Goal: Information Seeking & Learning: Learn about a topic

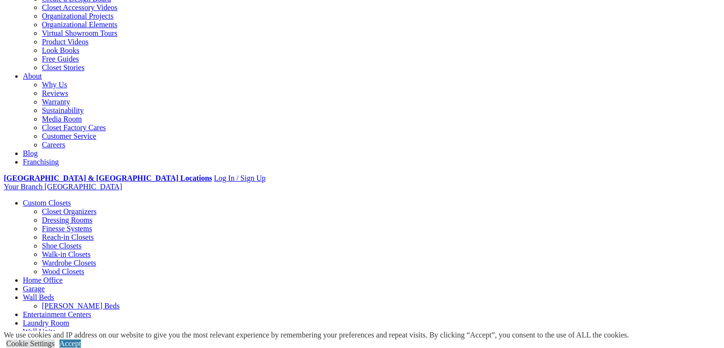
scroll to position [194, 0]
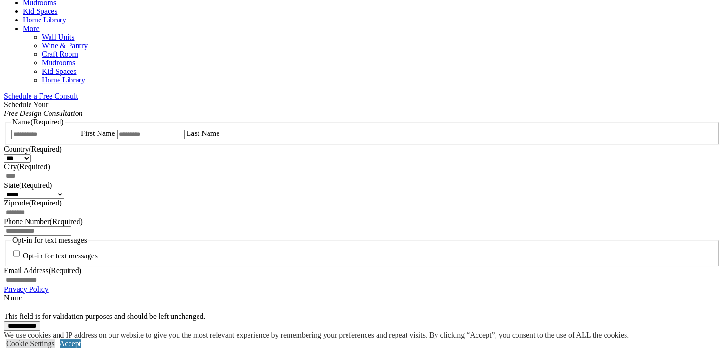
scroll to position [547, 0]
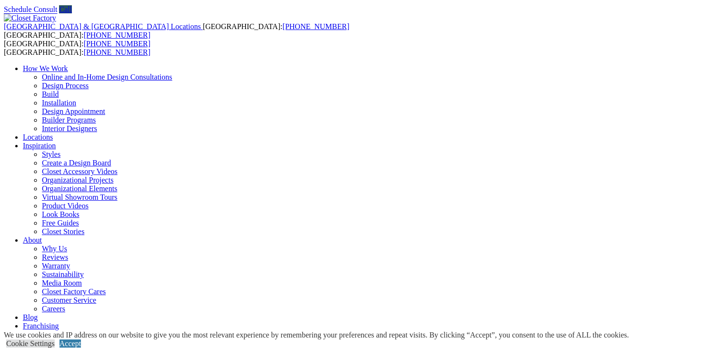
scroll to position [0, 0]
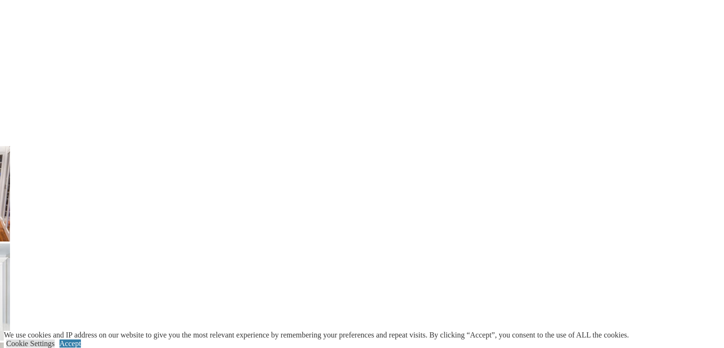
scroll to position [1865, 0]
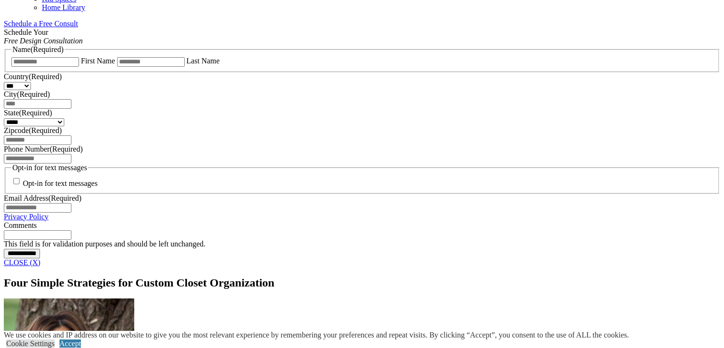
scroll to position [579, 0]
